Goal: Task Accomplishment & Management: Complete application form

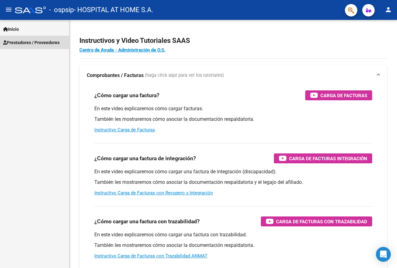
click at [25, 43] on span "Prestadores / Proveedores" at bounding box center [31, 42] width 57 height 7
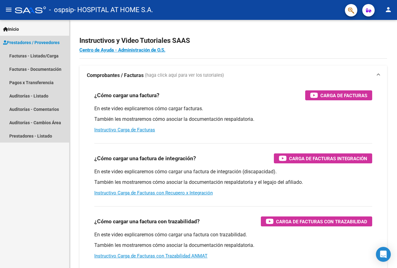
click at [34, 45] on span "Prestadores / Proveedores" at bounding box center [31, 42] width 57 height 7
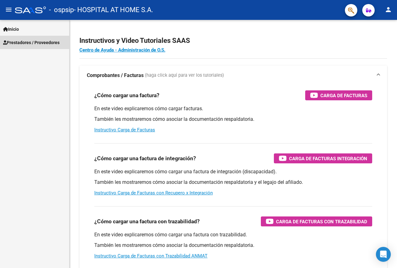
click at [34, 45] on span "Prestadores / Proveedores" at bounding box center [31, 42] width 57 height 7
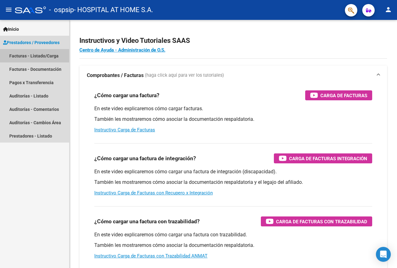
click at [37, 56] on link "Facturas - Listado/Carga" at bounding box center [34, 55] width 69 height 13
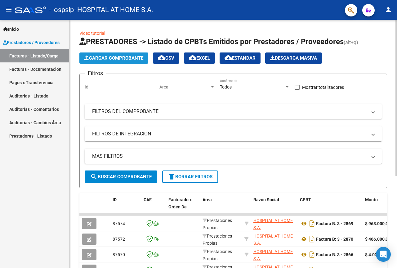
click at [113, 56] on span "Cargar Comprobante" at bounding box center [113, 58] width 59 height 6
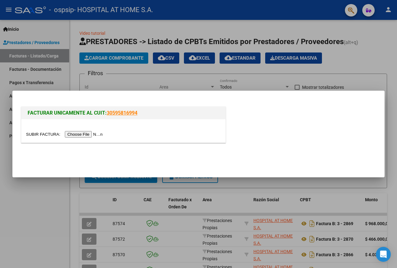
click at [83, 135] on input "file" at bounding box center [65, 134] width 79 height 7
click at [359, 57] on div at bounding box center [198, 134] width 397 height 268
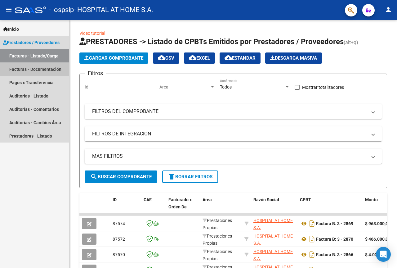
click at [43, 71] on link "Facturas - Documentación" at bounding box center [34, 68] width 69 height 13
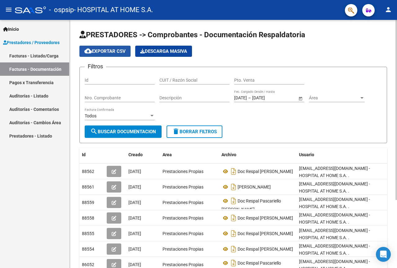
click at [112, 51] on span "cloud_download Exportar CSV" at bounding box center [104, 51] width 41 height 6
click at [381, 53] on div "cloud_download Exportar CSV Descarga Masiva" at bounding box center [233, 51] width 308 height 11
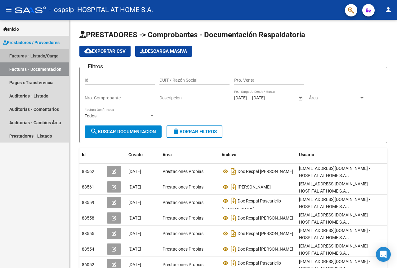
click at [45, 54] on link "Facturas - Listado/Carga" at bounding box center [34, 55] width 69 height 13
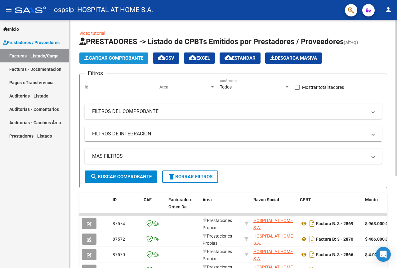
click at [112, 58] on span "Cargar Comprobante" at bounding box center [113, 58] width 59 height 6
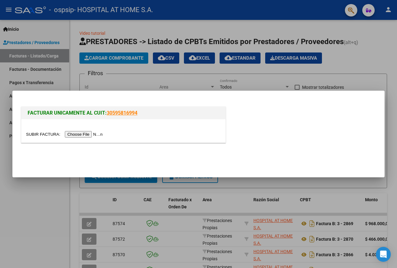
click at [88, 133] on input "file" at bounding box center [65, 134] width 79 height 7
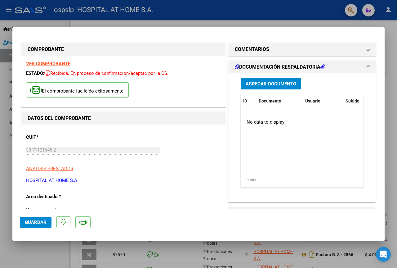
click at [267, 21] on div at bounding box center [198, 134] width 397 height 268
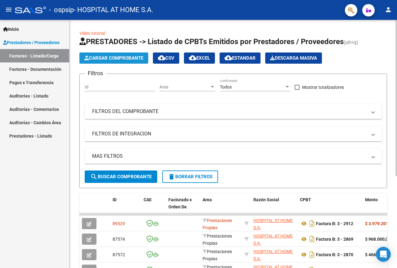
click at [111, 61] on button "Cargar Comprobante" at bounding box center [113, 57] width 69 height 11
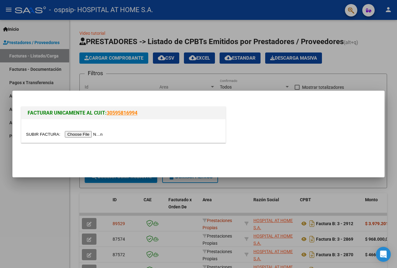
click at [84, 135] on input "file" at bounding box center [65, 134] width 79 height 7
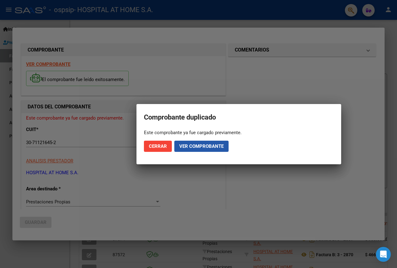
click at [196, 145] on span "Ver comprobante" at bounding box center [201, 146] width 44 height 6
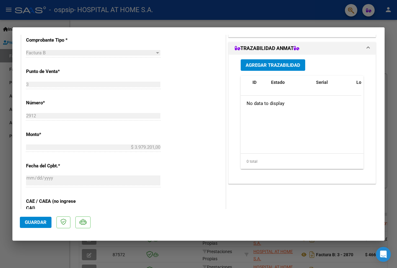
scroll to position [186, 0]
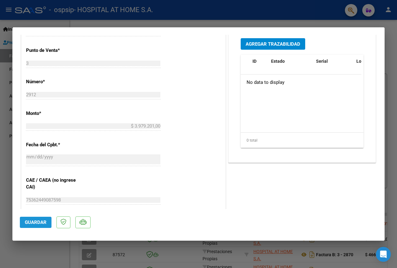
click at [38, 224] on span "Guardar" at bounding box center [36, 223] width 22 height 6
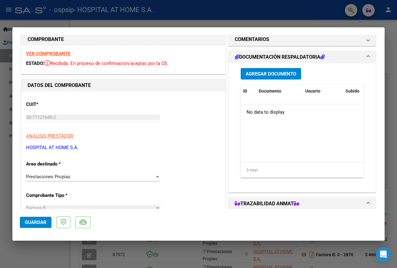
scroll to position [0, 0]
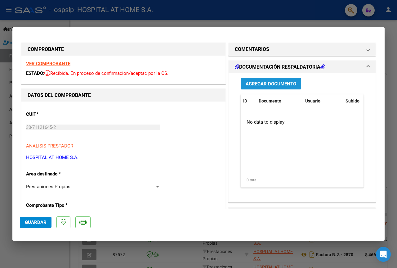
click at [270, 83] on span "Agregar Documento" at bounding box center [271, 84] width 51 height 6
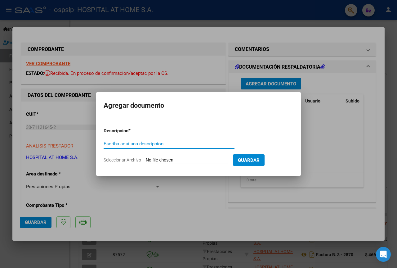
click at [135, 144] on input "Escriba aquí una descripcion" at bounding box center [169, 144] width 131 height 6
type input "DOC RESPALDATORIA PASCARIELO [PERSON_NAME]"
click at [163, 162] on input "Seleccionar Archivo" at bounding box center [187, 160] width 82 height 6
type input "C:\fakepath\DOC RESPALDATORIA [PERSON_NAME] .pdf"
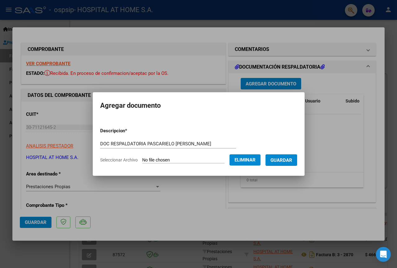
click at [291, 158] on span "Guardar" at bounding box center [282, 160] width 22 height 6
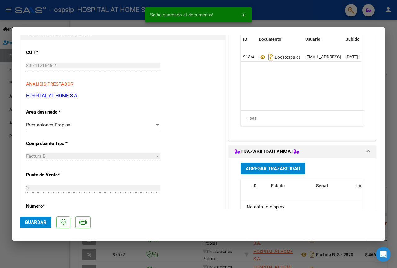
scroll to position [62, 0]
click at [41, 222] on span "Guardar" at bounding box center [36, 223] width 22 height 6
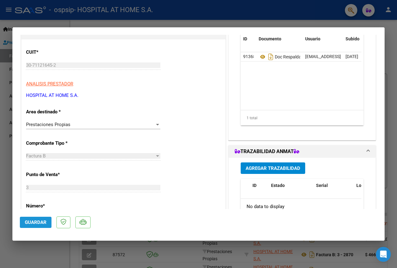
click at [34, 223] on span "Guardar" at bounding box center [36, 223] width 22 height 6
click at [38, 220] on span "Guardar" at bounding box center [36, 223] width 22 height 6
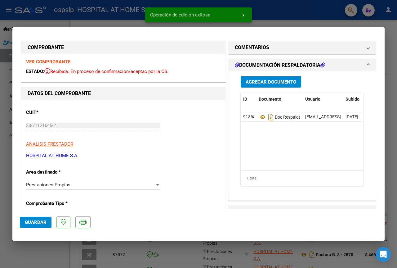
scroll to position [0, 0]
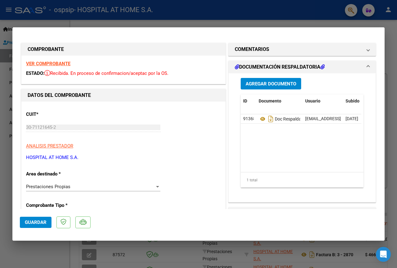
click at [183, 17] on div at bounding box center [198, 134] width 397 height 268
type input "$ 0,00"
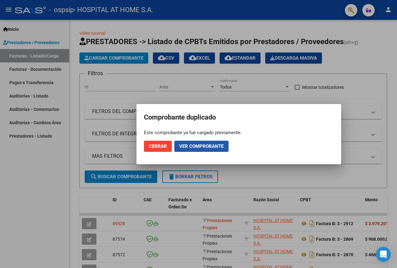
click at [191, 144] on span "Ver comprobante" at bounding box center [201, 146] width 44 height 6
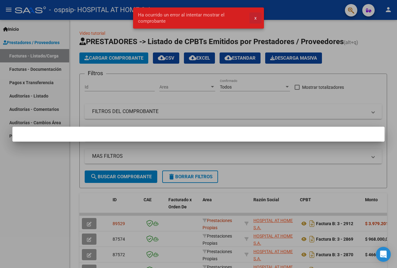
click at [255, 18] on span "x" at bounding box center [256, 18] width 2 height 6
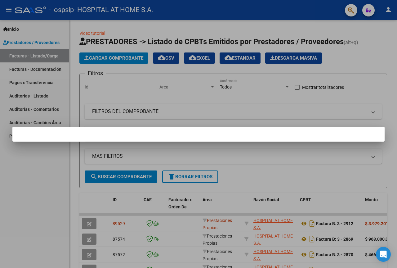
click at [120, 58] on div at bounding box center [198, 134] width 397 height 268
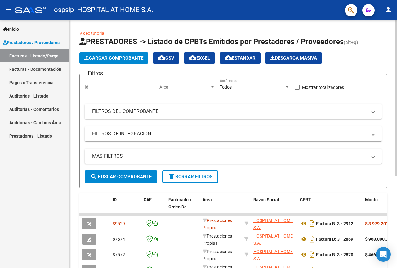
click at [111, 60] on span "Cargar Comprobante" at bounding box center [113, 58] width 59 height 6
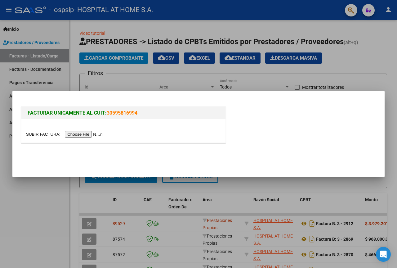
click at [97, 134] on input "file" at bounding box center [65, 134] width 79 height 7
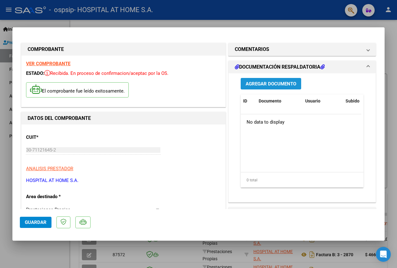
click at [257, 84] on span "Agregar Documento" at bounding box center [271, 84] width 51 height 6
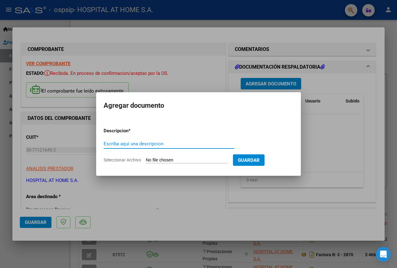
click at [139, 143] on input "Escriba aquí una descripcion" at bounding box center [169, 144] width 131 height 6
type input "DOC RESPALDATORIO [PERSON_NAME]"
click at [172, 159] on input "Seleccionar Archivo" at bounding box center [187, 160] width 82 height 6
type input "C:\fakepath\DOC RESPALDATORIA [PERSON_NAME] .pdf"
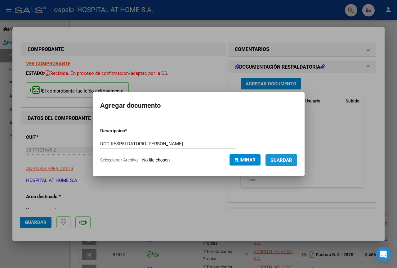
click at [283, 160] on span "Guardar" at bounding box center [282, 160] width 22 height 6
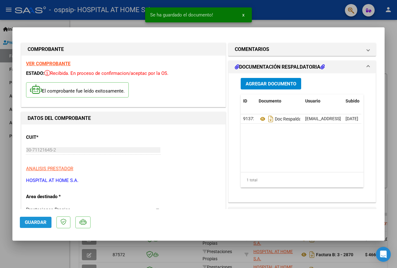
click at [35, 221] on span "Guardar" at bounding box center [36, 223] width 22 height 6
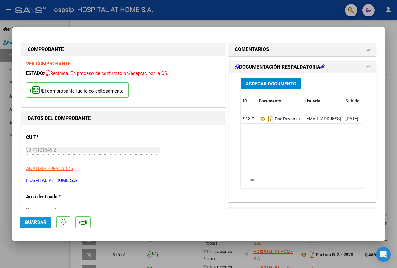
click at [36, 224] on span "Guardar" at bounding box center [36, 223] width 22 height 6
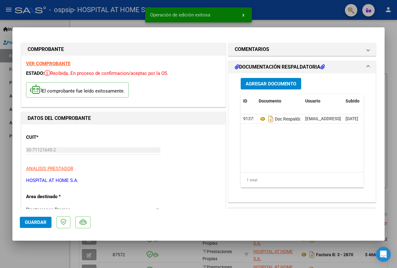
click at [284, 11] on div at bounding box center [198, 134] width 397 height 268
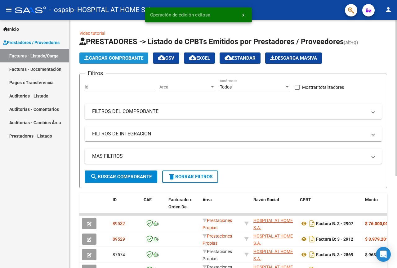
click at [121, 56] on span "Cargar Comprobante" at bounding box center [113, 58] width 59 height 6
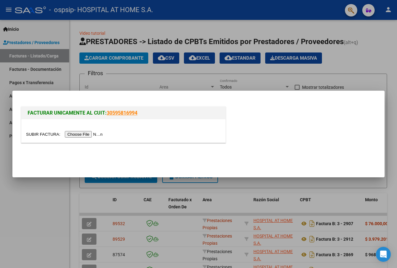
click at [86, 132] on input "file" at bounding box center [65, 134] width 79 height 7
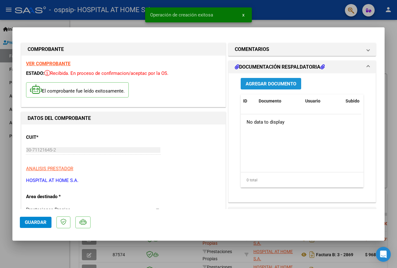
click at [278, 83] on span "Agregar Documento" at bounding box center [271, 84] width 51 height 6
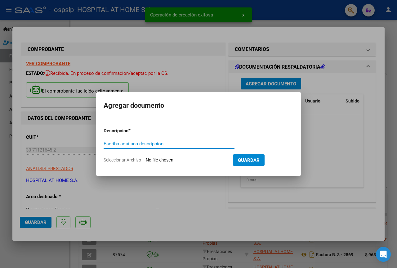
click at [148, 143] on input "Escriba aquí una descripcion" at bounding box center [169, 144] width 131 height 6
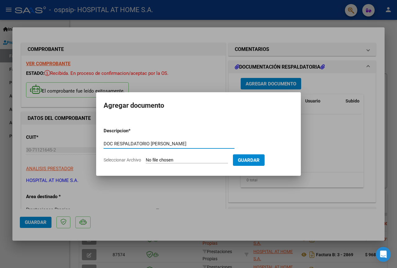
type input "DOC RESPALDATORIO [PERSON_NAME]"
click at [167, 158] on input "Seleccionar Archivo" at bounding box center [187, 160] width 82 height 6
type input "C:\fakepath\DOC RESPALDATORIA [PERSON_NAME] .pdf"
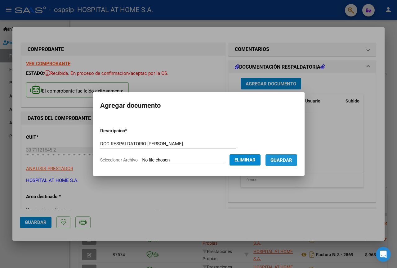
click at [290, 159] on span "Guardar" at bounding box center [282, 160] width 22 height 6
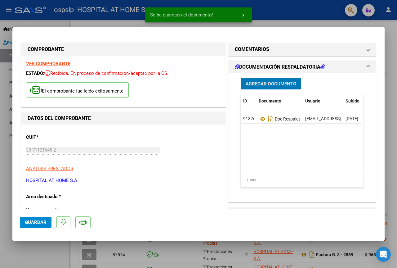
click at [31, 222] on span "Guardar" at bounding box center [36, 223] width 22 height 6
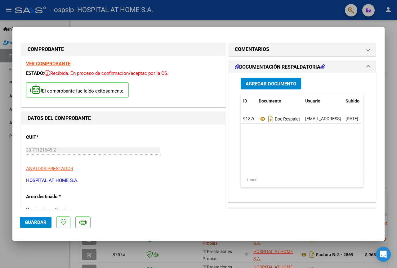
click at [220, 22] on div at bounding box center [198, 134] width 397 height 268
type input "$ 0,00"
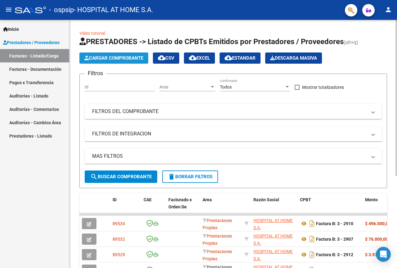
click at [119, 57] on span "Cargar Comprobante" at bounding box center [113, 58] width 59 height 6
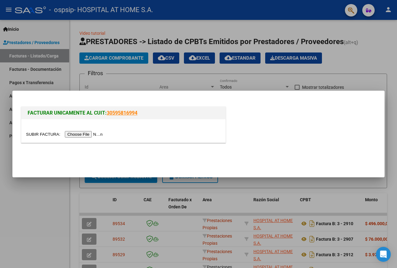
click at [90, 134] on input "file" at bounding box center [65, 134] width 79 height 7
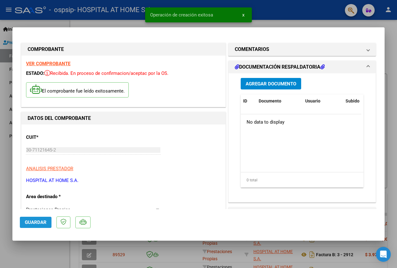
click at [42, 220] on span "Guardar" at bounding box center [36, 223] width 22 height 6
click at [258, 83] on span "Agregar Documento" at bounding box center [271, 84] width 51 height 6
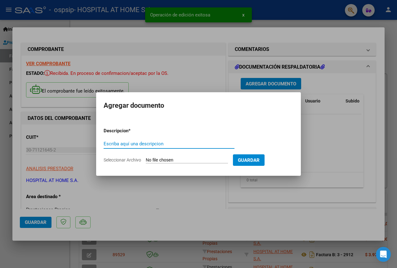
click at [155, 145] on input "Escriba aquí una descripcion" at bounding box center [169, 144] width 131 height 6
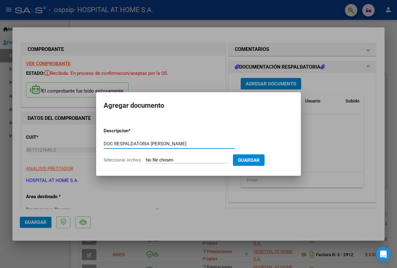
type input "DOC RESPALDATORIA [PERSON_NAME]"
click at [177, 157] on form "Descripcion * DOC RESPALDATORIA [PERSON_NAME] aquí una descripcion Seleccionar …" at bounding box center [199, 145] width 190 height 45
click at [177, 159] on input "Seleccionar Archivo" at bounding box center [187, 160] width 82 height 6
type input "C:\fakepath\DOC RESPALDATORIA [PERSON_NAME] .pdf"
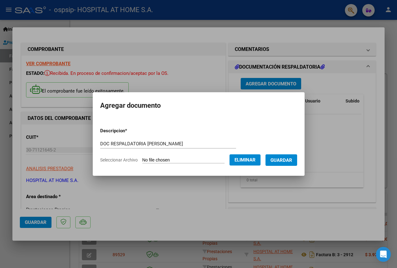
click at [285, 163] on button "Guardar" at bounding box center [282, 159] width 32 height 11
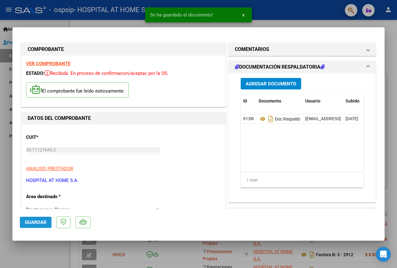
click at [46, 220] on span "Guardar" at bounding box center [36, 223] width 22 height 6
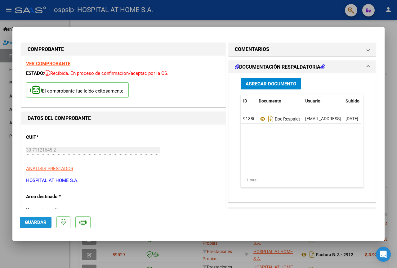
click at [41, 218] on button "Guardar" at bounding box center [36, 222] width 32 height 11
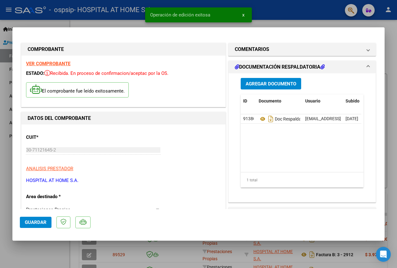
click at [272, 19] on div at bounding box center [198, 134] width 397 height 268
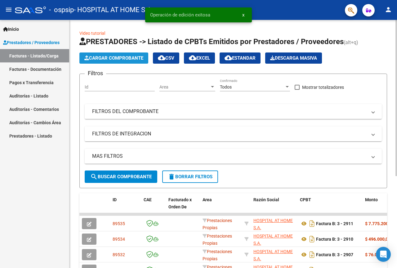
click at [129, 58] on span "Cargar Comprobante" at bounding box center [113, 58] width 59 height 6
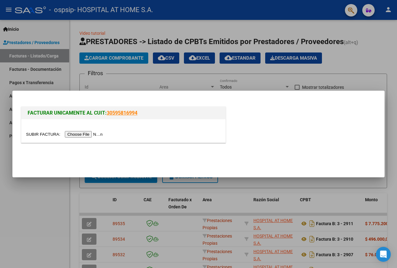
click at [85, 134] on input "file" at bounding box center [65, 134] width 79 height 7
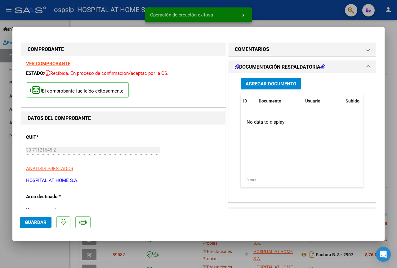
click at [40, 222] on span "Guardar" at bounding box center [36, 223] width 22 height 6
click at [267, 84] on span "Agregar Documento" at bounding box center [271, 84] width 51 height 6
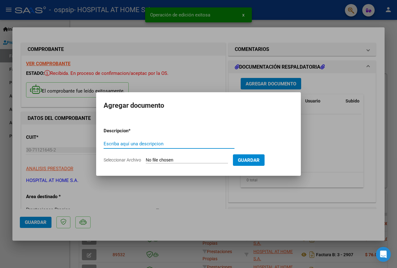
click at [130, 147] on div "Escriba aquí una descripcion" at bounding box center [169, 143] width 131 height 9
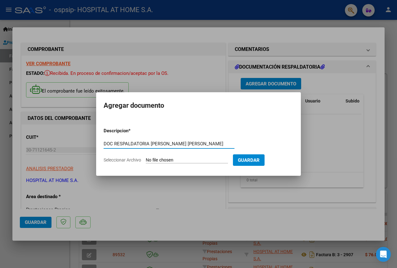
type input "DOC RESPALDATORIA [PERSON_NAME] [PERSON_NAME]"
click at [177, 162] on input "Seleccionar Archivo" at bounding box center [187, 160] width 82 height 6
type input "C:\fakepath\DOC RESPALDATORIA [PERSON_NAME] [PERSON_NAME] .pdf"
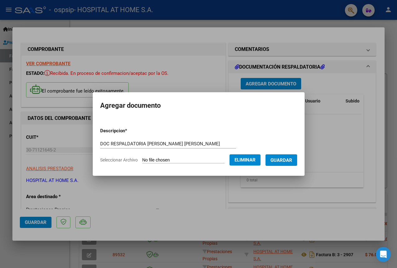
click at [290, 160] on span "Guardar" at bounding box center [282, 160] width 22 height 6
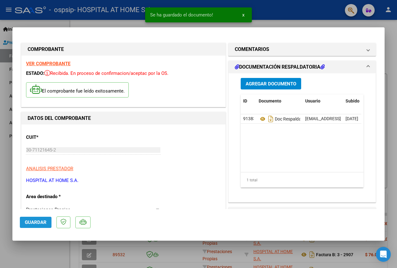
click at [43, 220] on span "Guardar" at bounding box center [36, 223] width 22 height 6
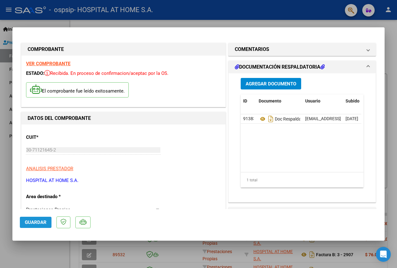
click at [41, 220] on span "Guardar" at bounding box center [36, 223] width 22 height 6
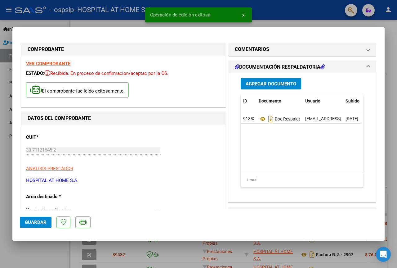
click at [294, 11] on div at bounding box center [198, 134] width 397 height 268
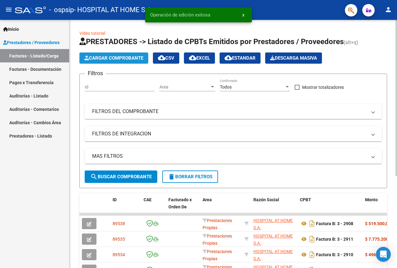
click at [123, 56] on span "Cargar Comprobante" at bounding box center [113, 58] width 59 height 6
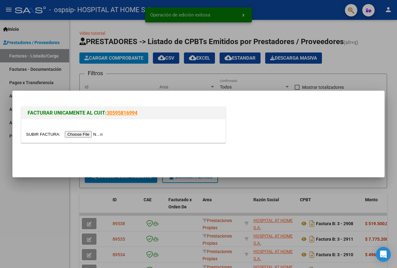
click at [80, 134] on input "file" at bounding box center [65, 134] width 79 height 7
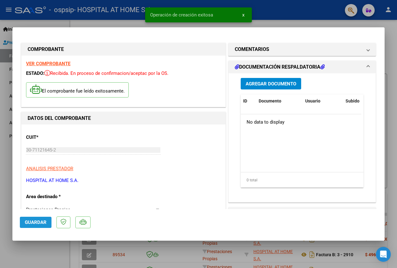
click at [37, 221] on span "Guardar" at bounding box center [36, 223] width 22 height 6
click at [273, 82] on span "Agregar Documento" at bounding box center [271, 84] width 51 height 6
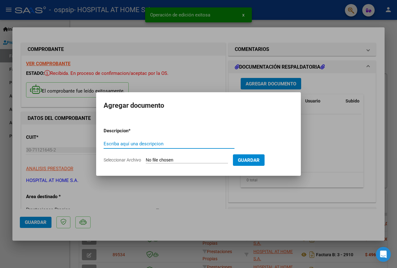
click at [155, 144] on input "Escriba aquí una descripcion" at bounding box center [169, 144] width 131 height 6
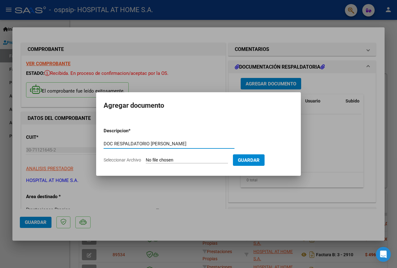
type input "DOC RESPALDATORIO [PERSON_NAME]"
click at [161, 160] on input "Seleccionar Archivo" at bounding box center [187, 160] width 82 height 6
type input "C:\fakepath\DOC RESPALDATORIA [PERSON_NAME] .pdf"
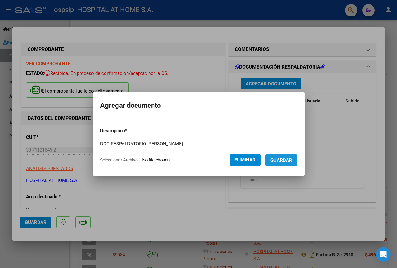
click at [283, 157] on span "Guardar" at bounding box center [282, 160] width 22 height 6
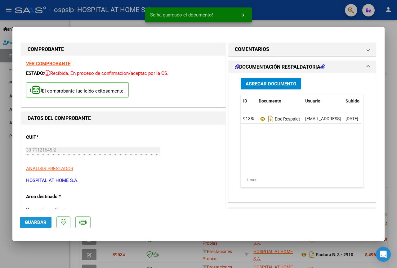
click at [35, 221] on span "Guardar" at bounding box center [36, 223] width 22 height 6
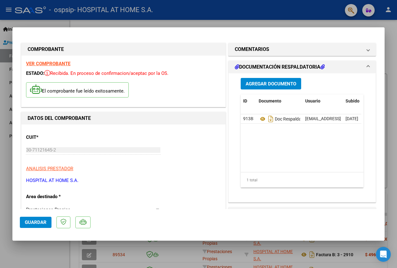
click at [33, 219] on button "Guardar" at bounding box center [36, 222] width 32 height 11
click at [44, 220] on span "Guardar" at bounding box center [36, 223] width 22 height 6
